Goal: Task Accomplishment & Management: Manage account settings

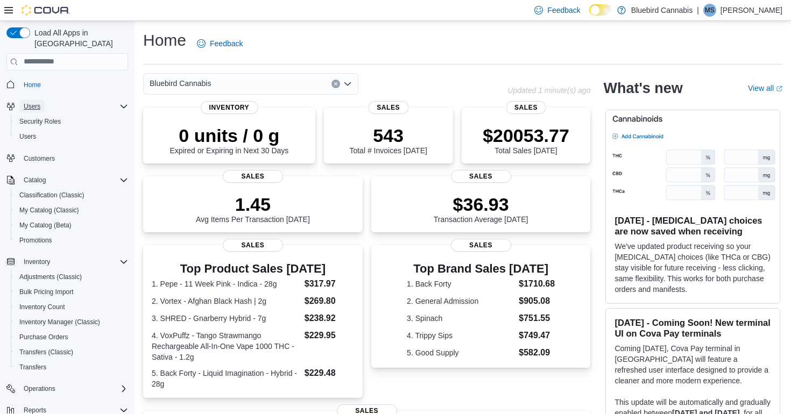
click at [37, 102] on span "Users" at bounding box center [32, 106] width 17 height 9
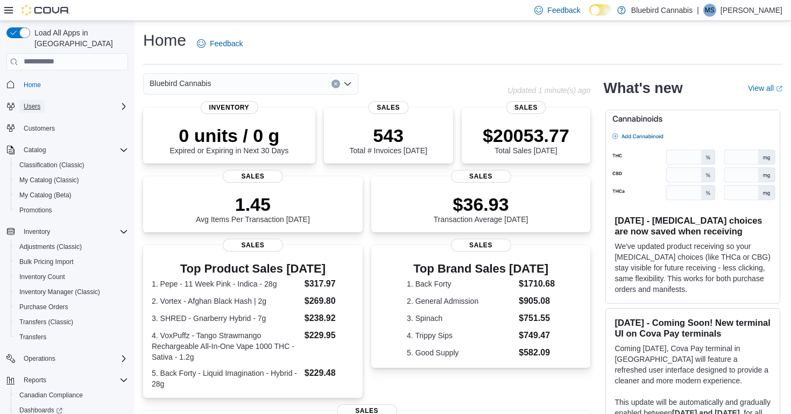
click at [34, 102] on span "Users" at bounding box center [32, 106] width 17 height 9
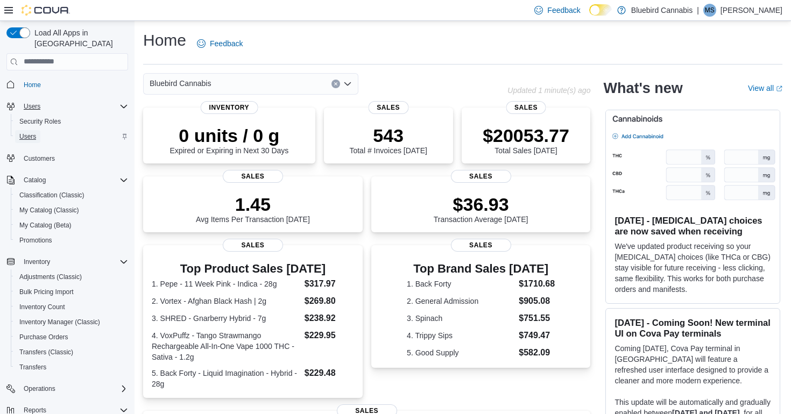
click at [32, 132] on span "Users" at bounding box center [27, 136] width 17 height 9
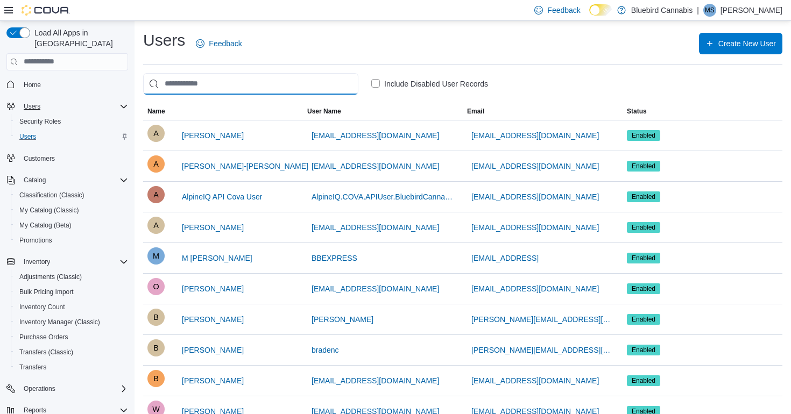
click at [307, 87] on input "search" at bounding box center [250, 84] width 215 height 22
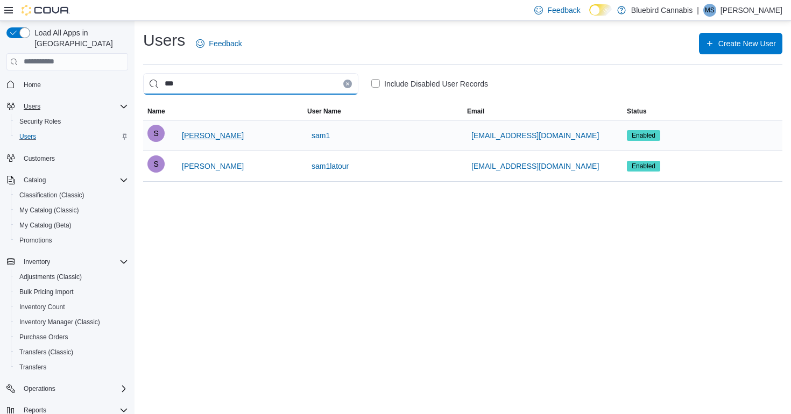
type input "***"
click at [216, 137] on span "Sam Latour" at bounding box center [213, 135] width 62 height 11
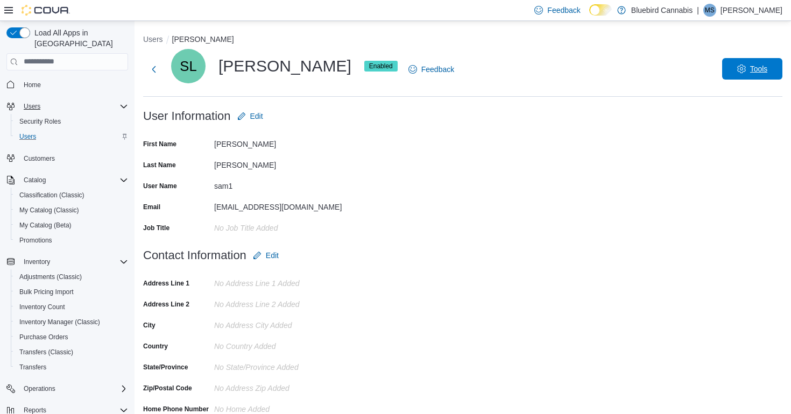
click at [754, 67] on span "Tools" at bounding box center [759, 68] width 18 height 11
click at [740, 119] on span "Disable User" at bounding box center [737, 118] width 50 height 13
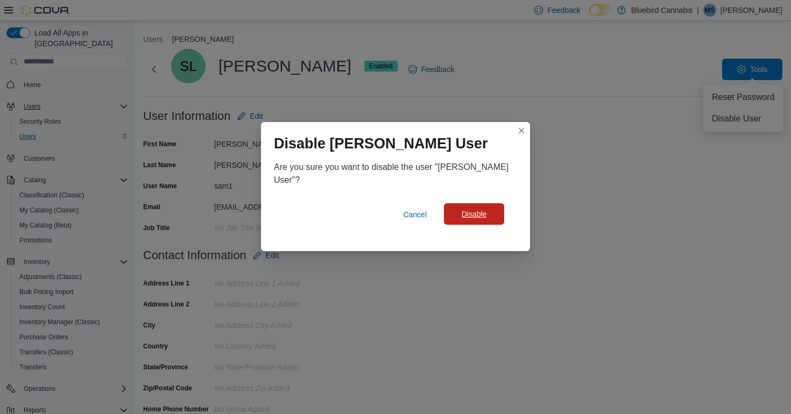
click at [476, 214] on span "Disable" at bounding box center [473, 214] width 47 height 22
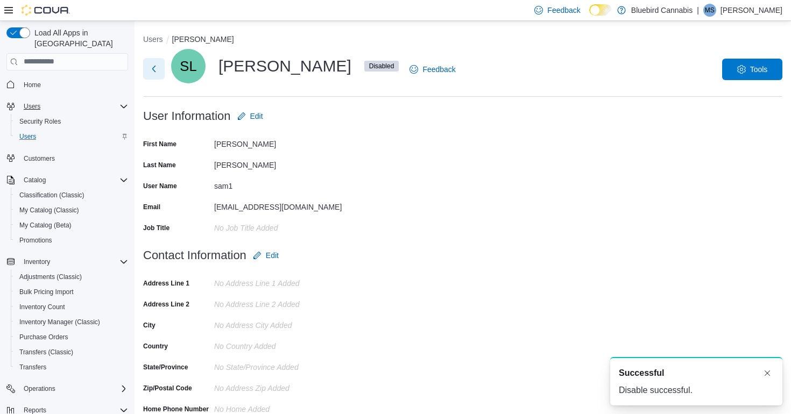
click at [152, 65] on button "Next" at bounding box center [154, 69] width 22 height 22
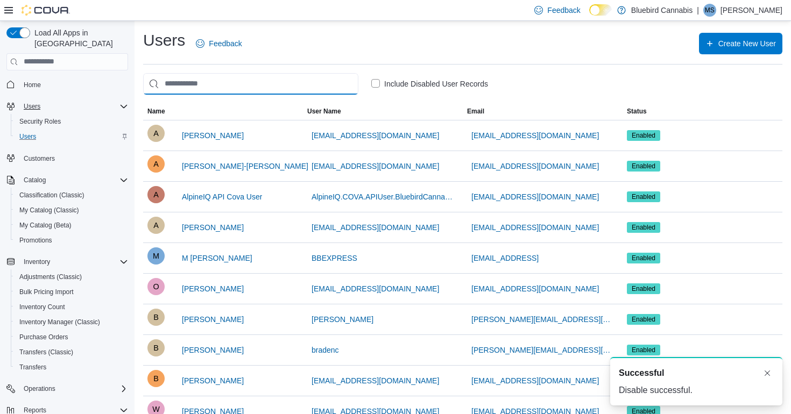
click at [197, 78] on input "search" at bounding box center [250, 84] width 215 height 22
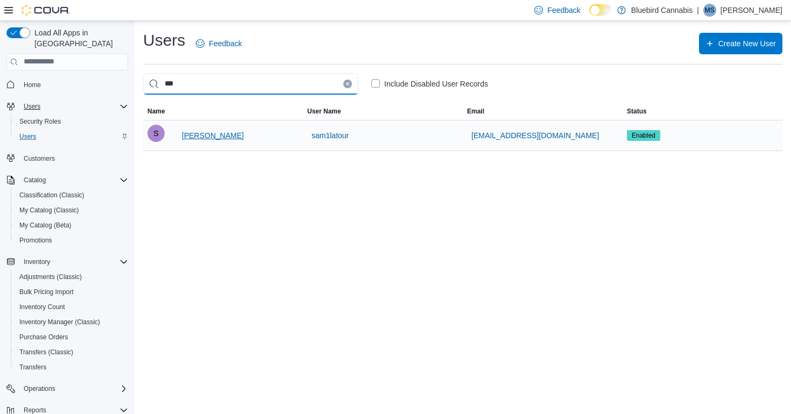
type input "***"
click at [208, 137] on span "Sam Latour" at bounding box center [213, 135] width 62 height 11
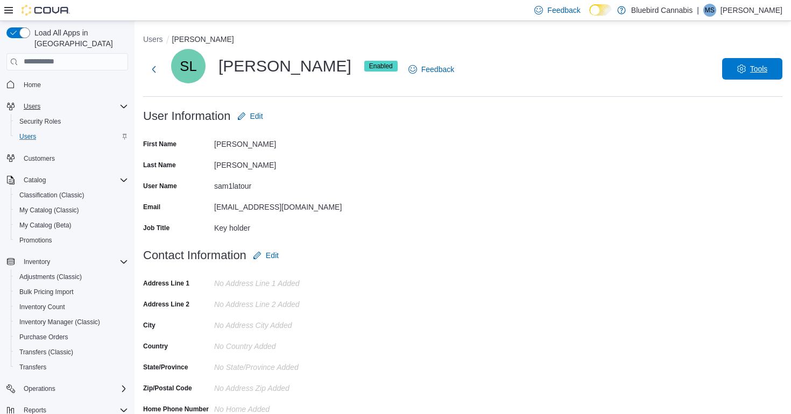
click at [746, 63] on span "Tools" at bounding box center [752, 69] width 47 height 22
click at [726, 116] on span "Disable User" at bounding box center [737, 118] width 50 height 13
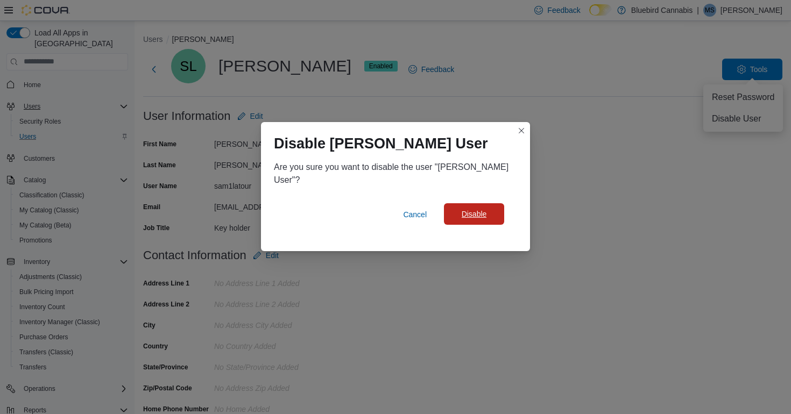
click at [484, 209] on span "Disable" at bounding box center [474, 214] width 25 height 11
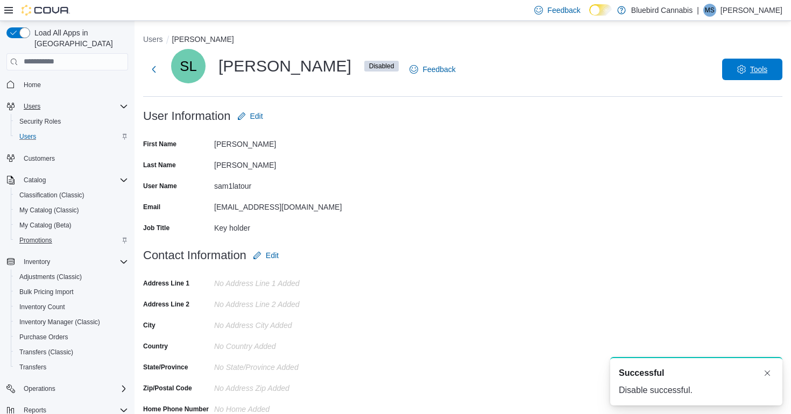
scroll to position [87, 0]
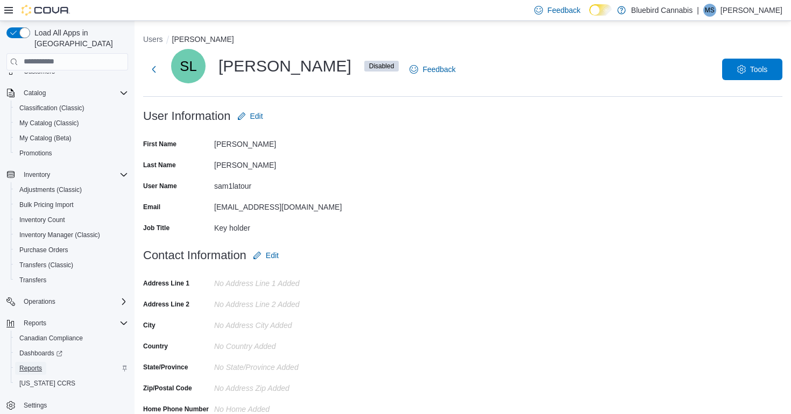
click at [34, 364] on span "Reports" at bounding box center [30, 368] width 23 height 9
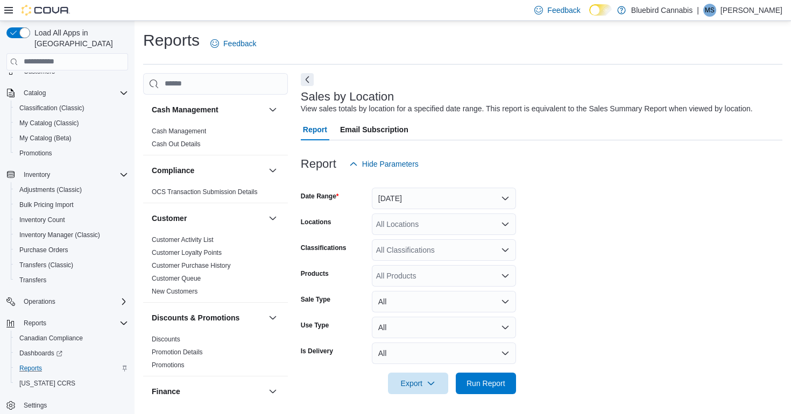
scroll to position [1, 0]
click at [413, 203] on button "Yesterday" at bounding box center [444, 198] width 144 height 22
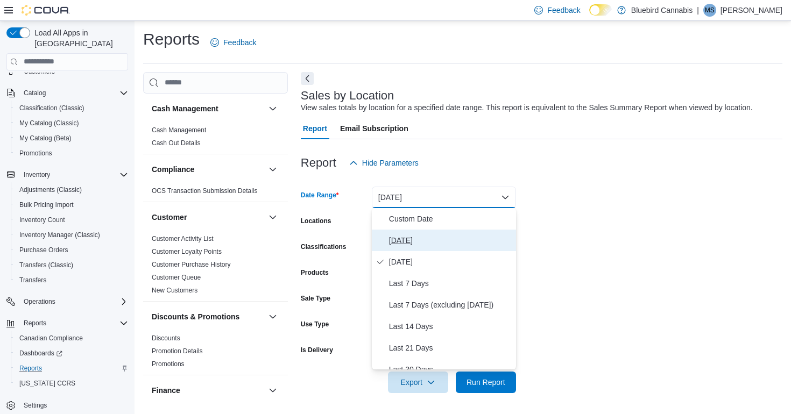
click at [401, 235] on span "Today" at bounding box center [450, 240] width 123 height 13
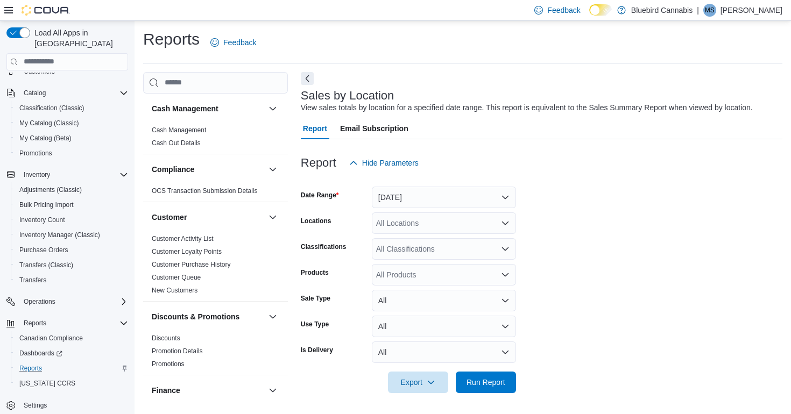
click at [630, 233] on form "Date Range Today Locations All Locations Classifications All Classifications Pr…" at bounding box center [542, 284] width 482 height 220
click at [488, 376] on span "Run Report" at bounding box center [485, 382] width 47 height 22
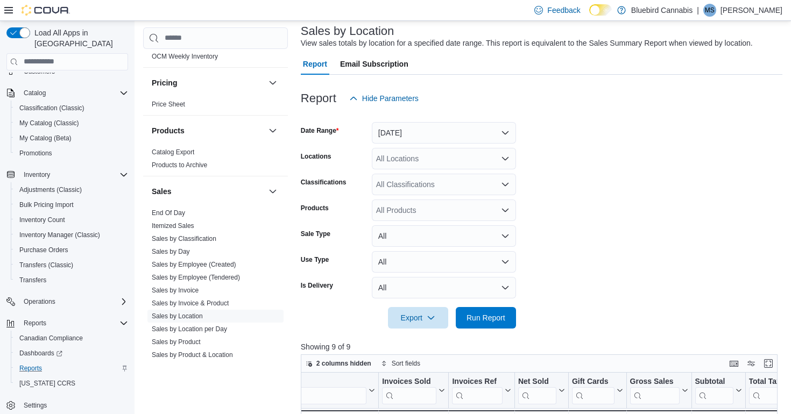
scroll to position [726, 0]
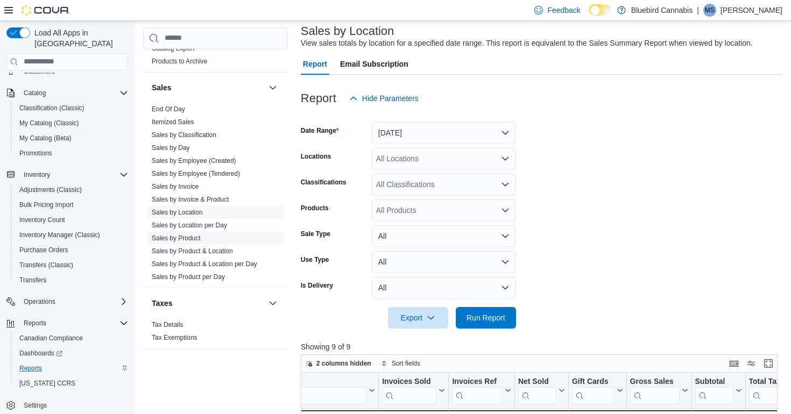
click at [188, 238] on link "Sales by Product" at bounding box center [176, 238] width 49 height 8
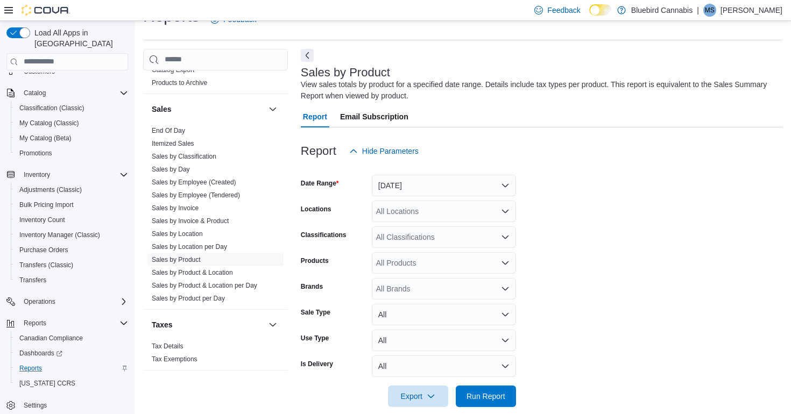
scroll to position [36, 0]
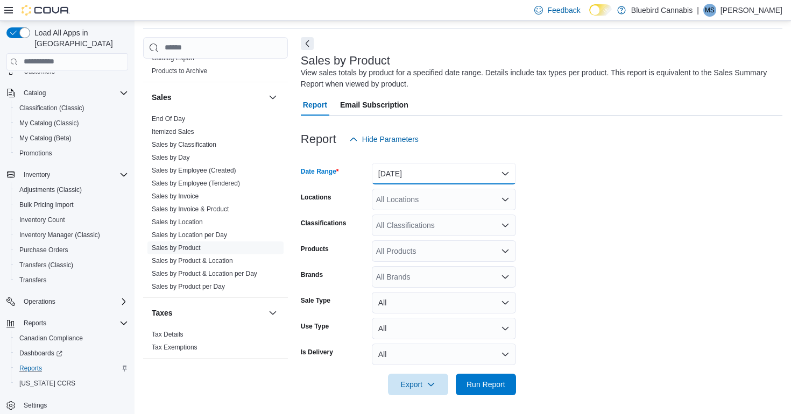
click at [407, 168] on button "Yesterday" at bounding box center [444, 174] width 144 height 22
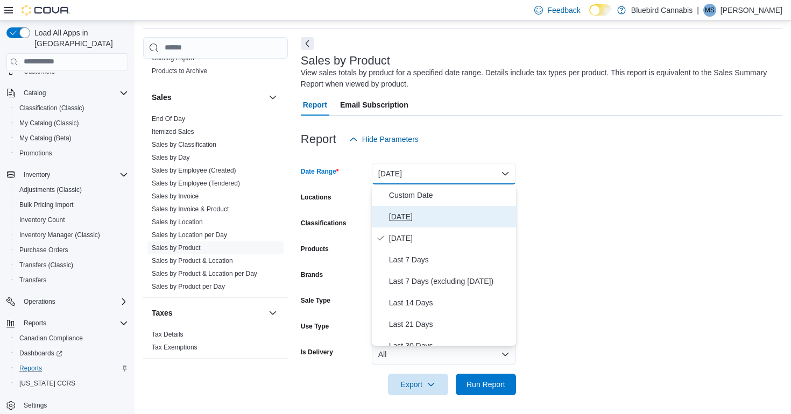
click at [404, 213] on span "Today" at bounding box center [450, 216] width 123 height 13
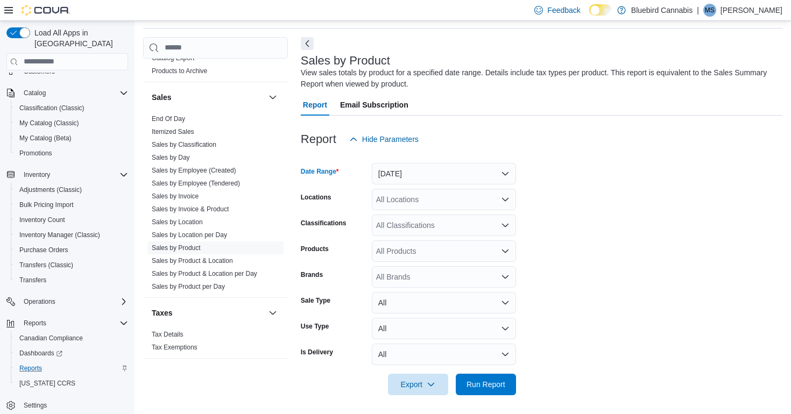
click at [411, 203] on div "All Locations" at bounding box center [444, 200] width 144 height 22
type input "***"
click at [414, 213] on span "1356 Clyde Ave." at bounding box center [463, 218] width 137 height 11
click at [624, 230] on form "Date Range Today Locations 1356 Clyde Ave. Classifications All Classifications …" at bounding box center [542, 272] width 482 height 245
click at [480, 390] on span "Run Report" at bounding box center [485, 384] width 47 height 22
